Goal: Task Accomplishment & Management: Manage account settings

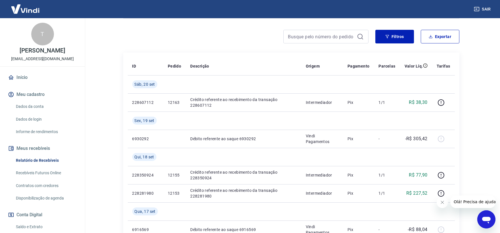
scroll to position [63, 0]
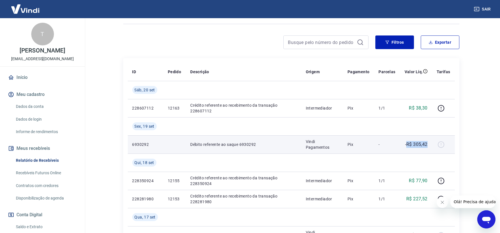
drag, startPoint x: 407, startPoint y: 144, endPoint x: 428, endPoint y: 146, distance: 20.9
click at [428, 146] on p "-R$ 305,42" at bounding box center [416, 144] width 22 height 7
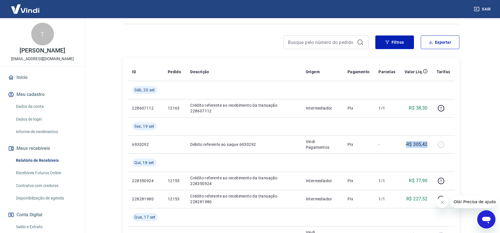
copy p "R$ 305,42"
